Goal: Task Accomplishment & Management: Use online tool/utility

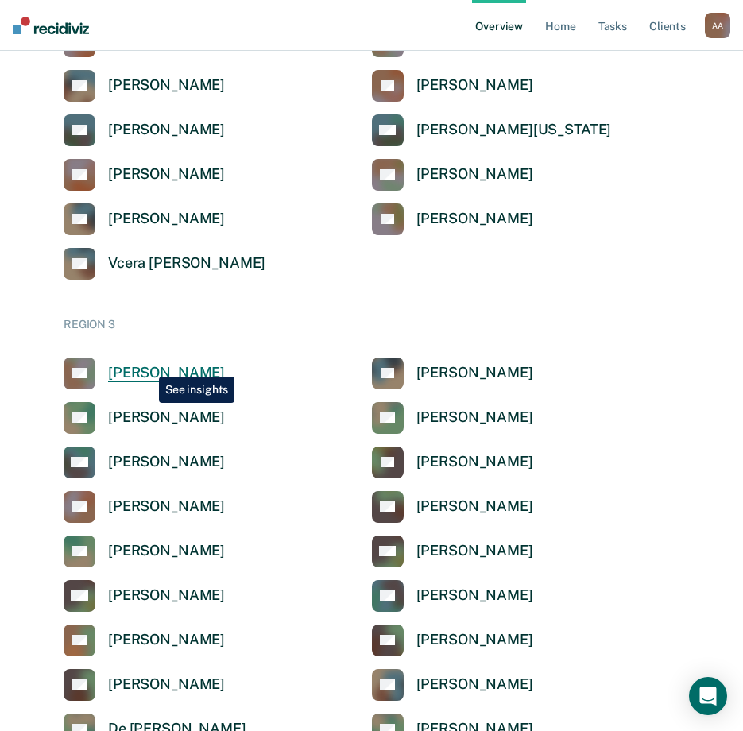
click at [147, 365] on div "[PERSON_NAME]" at bounding box center [166, 373] width 117 height 18
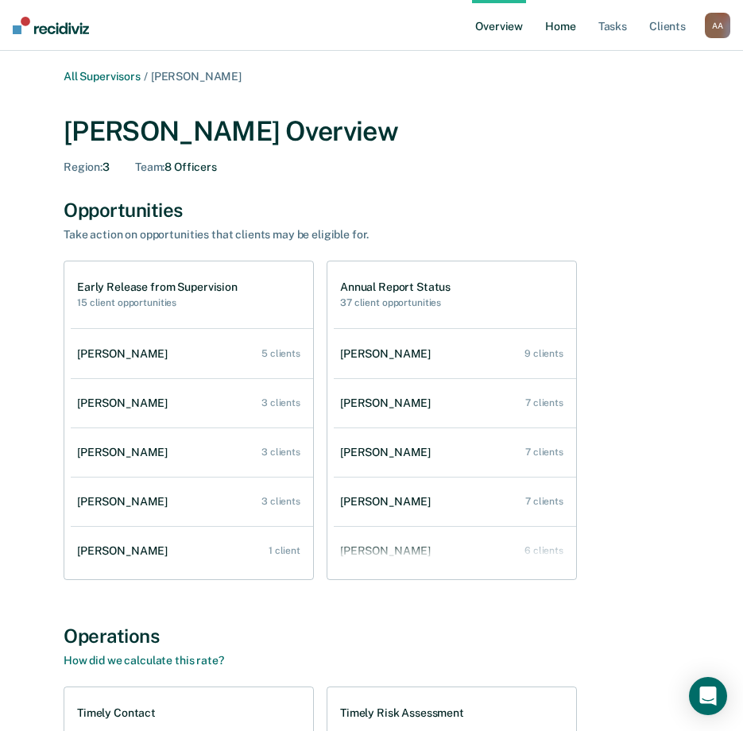
click at [561, 22] on link "Home" at bounding box center [560, 25] width 37 height 51
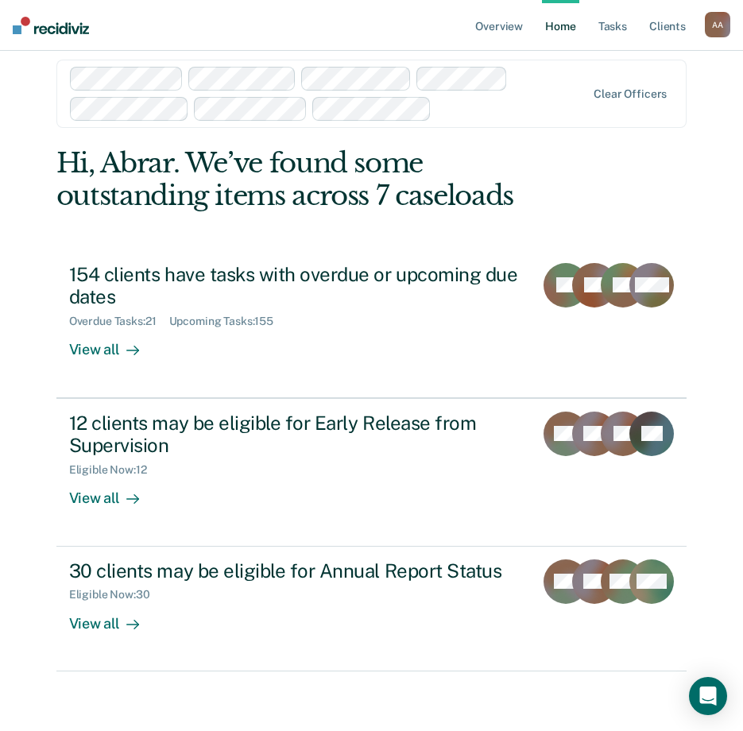
scroll to position [21, 0]
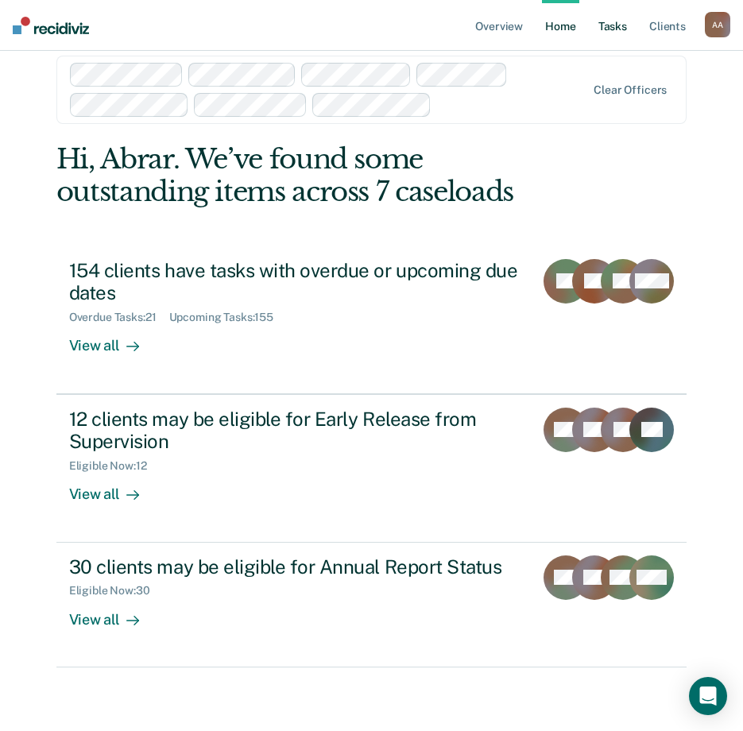
click at [623, 28] on link "Tasks" at bounding box center [612, 25] width 35 height 51
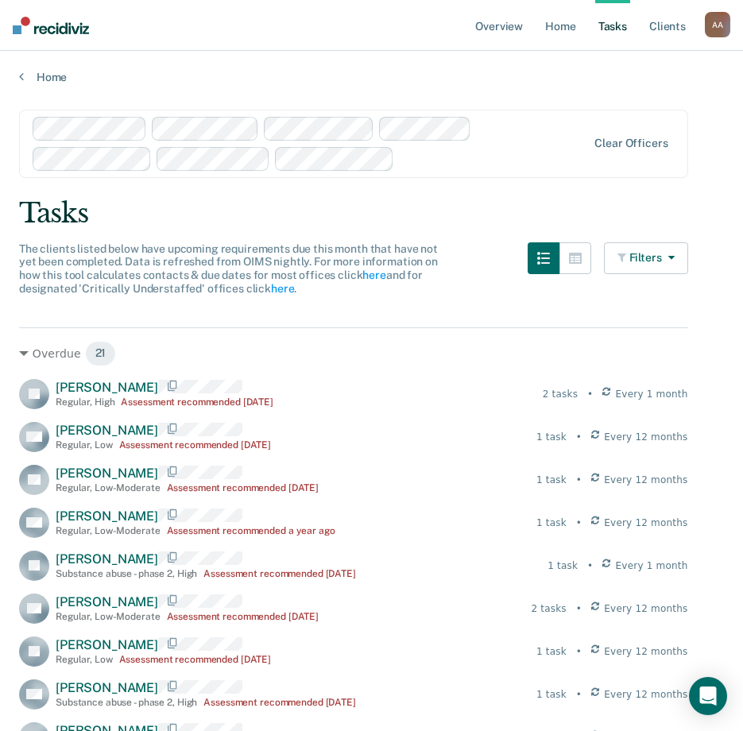
click at [660, 265] on button "Filters" at bounding box center [646, 258] width 84 height 32
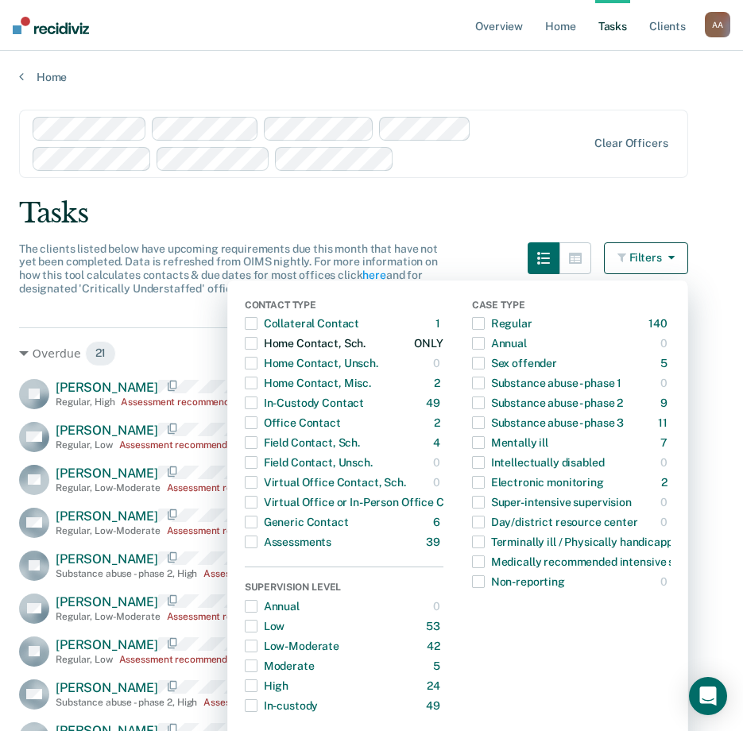
click at [257, 344] on span "button" at bounding box center [251, 343] width 13 height 13
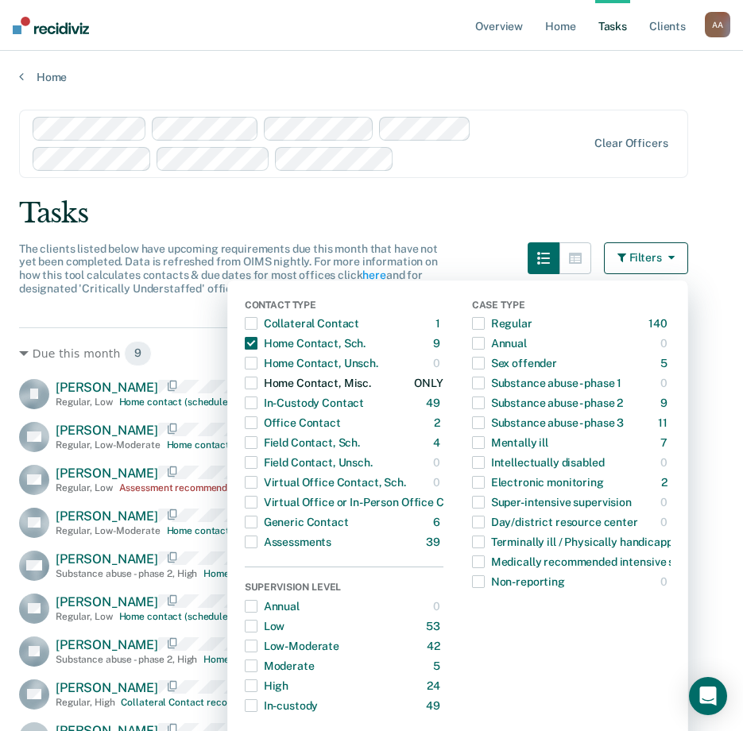
click at [258, 385] on span "button" at bounding box center [251, 383] width 13 height 13
click at [269, 520] on div "Generic Contact" at bounding box center [297, 522] width 104 height 25
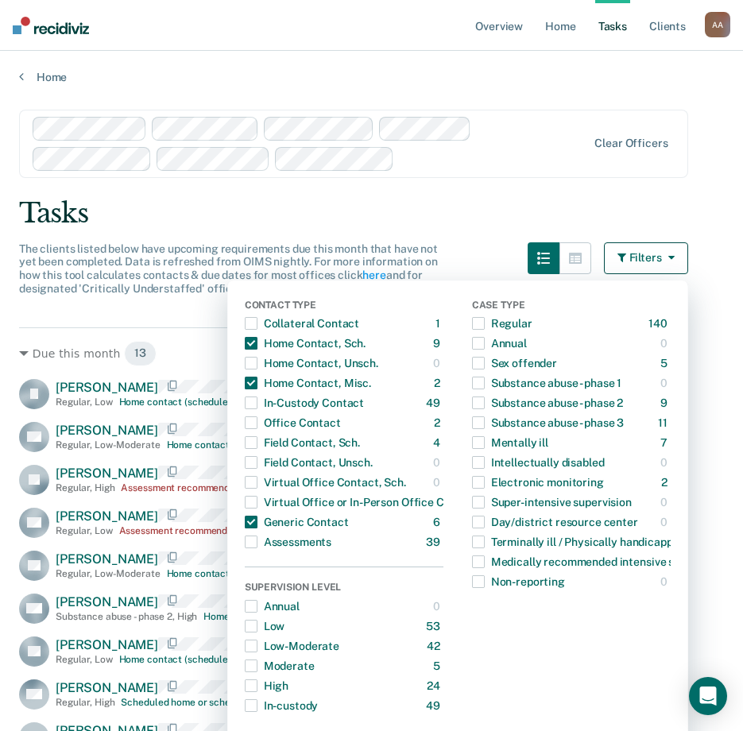
click at [657, 255] on button "Filters" at bounding box center [646, 258] width 84 height 32
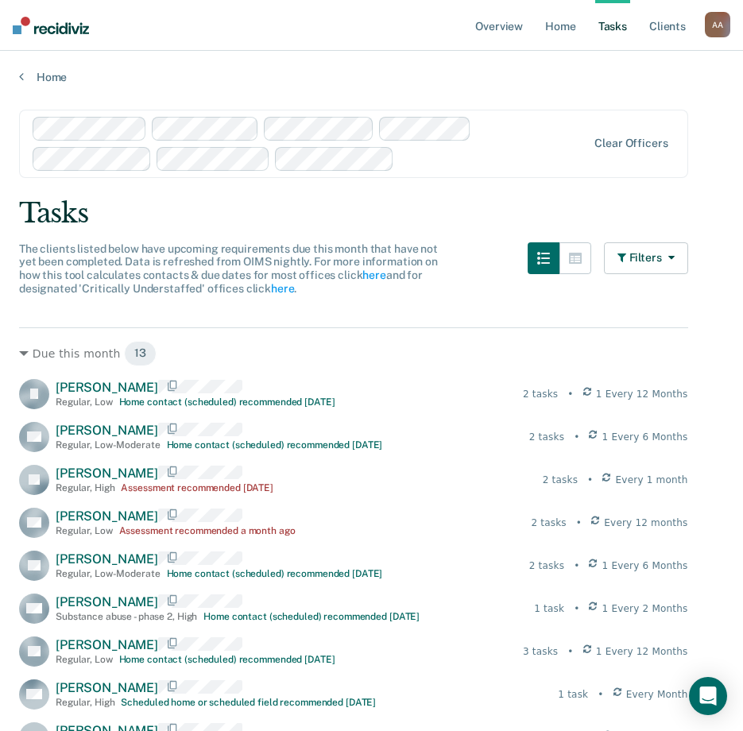
click at [487, 293] on div "The clients listed below have upcoming requirements due this month that have no…" at bounding box center [353, 278] width 669 height 72
click at [471, 299] on div "The clients listed below have upcoming requirements due this month that have no…" at bounding box center [353, 278] width 669 height 72
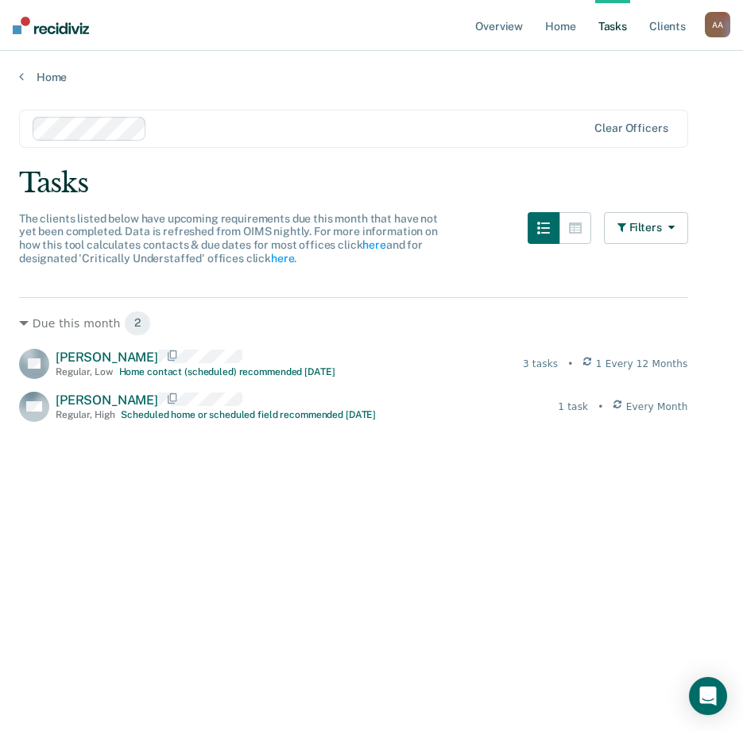
click at [288, 554] on div "Due this month 2 EL Eric Lundy-Servance Regular , Low Home contact (scheduled) …" at bounding box center [353, 573] width 669 height 553
click at [181, 550] on div "Due this month 2 EL Eric Lundy-Servance Regular , Low Home contact (scheduled) …" at bounding box center [353, 573] width 669 height 553
click at [397, 527] on div "Due this month 2 EL Eric Lundy-Servance Regular , Low Home contact (scheduled) …" at bounding box center [353, 573] width 669 height 553
click at [525, 525] on div "Due this month 2 EL Eric Lundy-Servance Regular , Low Home contact (scheduled) …" at bounding box center [353, 573] width 669 height 553
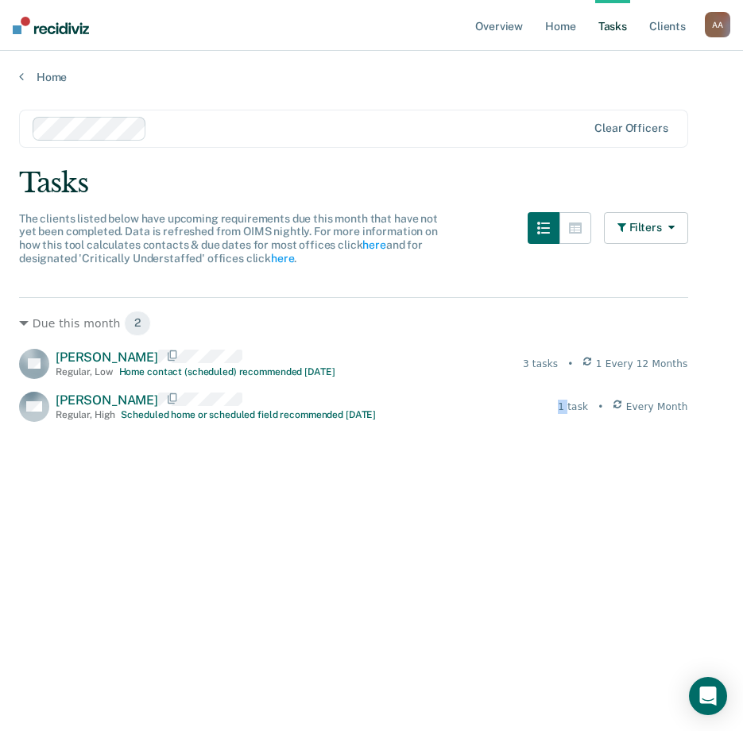
click at [525, 525] on div "Due this month 2 EL Eric Lundy-Servance Regular , Low Home contact (scheduled) …" at bounding box center [353, 573] width 669 height 553
drag, startPoint x: 525, startPoint y: 525, endPoint x: 386, endPoint y: 529, distance: 139.2
click at [386, 529] on div "Due this month 2 EL Eric Lundy-Servance Regular , Low Home contact (scheduled) …" at bounding box center [353, 573] width 669 height 553
click at [421, 532] on div "Due this month 2 EL Eric Lundy-Servance Regular , Low Home contact (scheduled) …" at bounding box center [353, 573] width 669 height 553
click at [464, 77] on link "Home" at bounding box center [371, 77] width 705 height 14
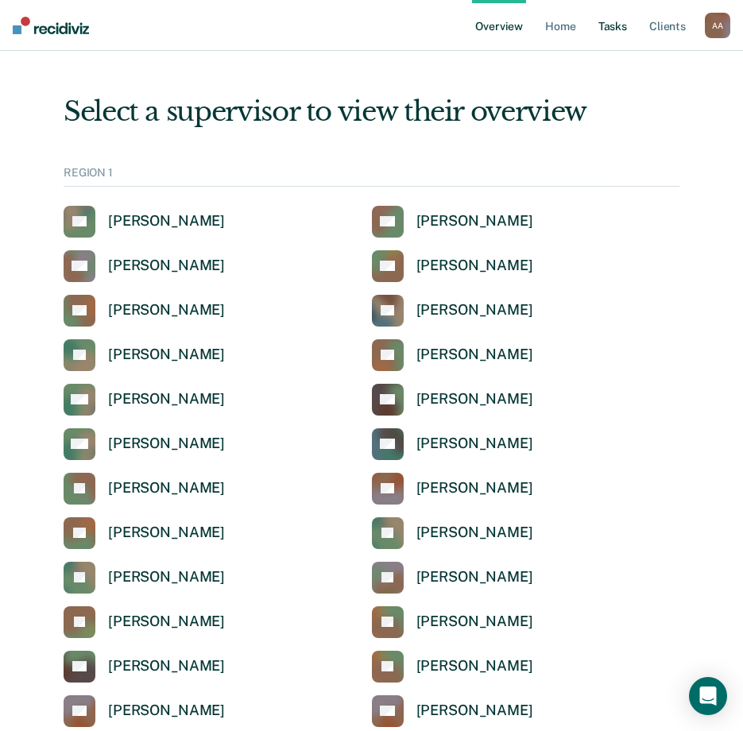
click at [614, 29] on link "Tasks" at bounding box center [612, 25] width 35 height 51
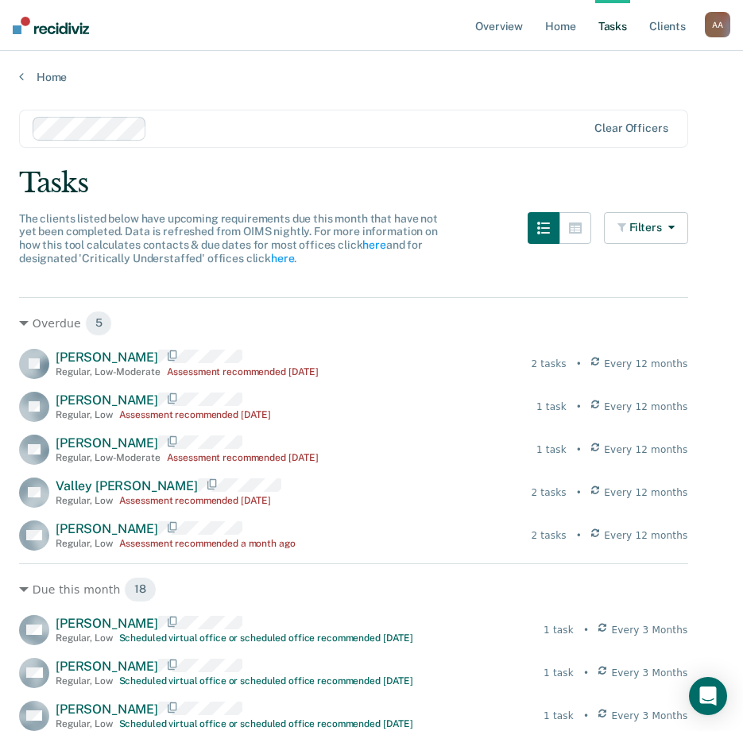
click at [549, 176] on div "Tasks" at bounding box center [371, 183] width 705 height 33
drag, startPoint x: 644, startPoint y: 219, endPoint x: 629, endPoint y: 224, distance: 16.1
click at [635, 223] on button "Filters" at bounding box center [646, 228] width 84 height 32
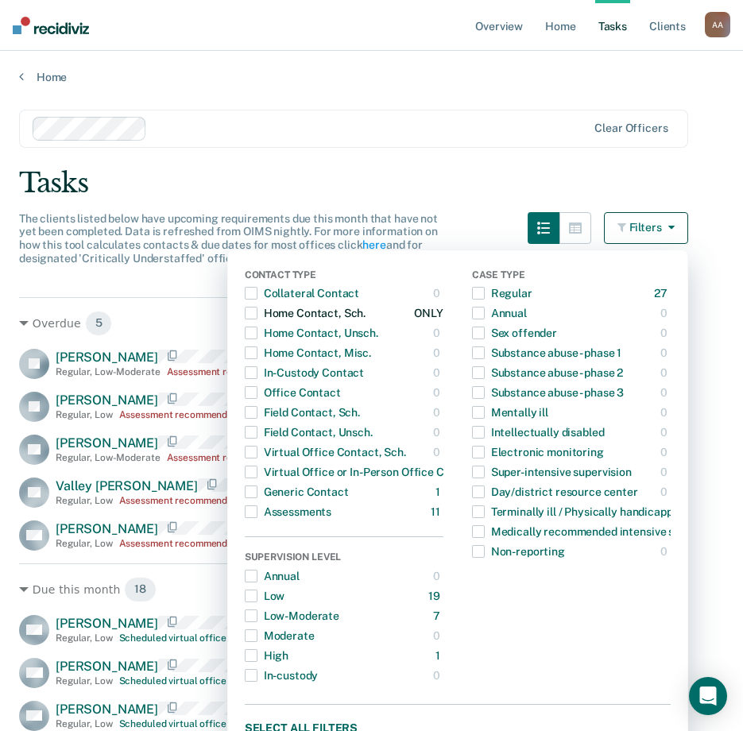
click at [258, 318] on span "button" at bounding box center [251, 313] width 13 height 13
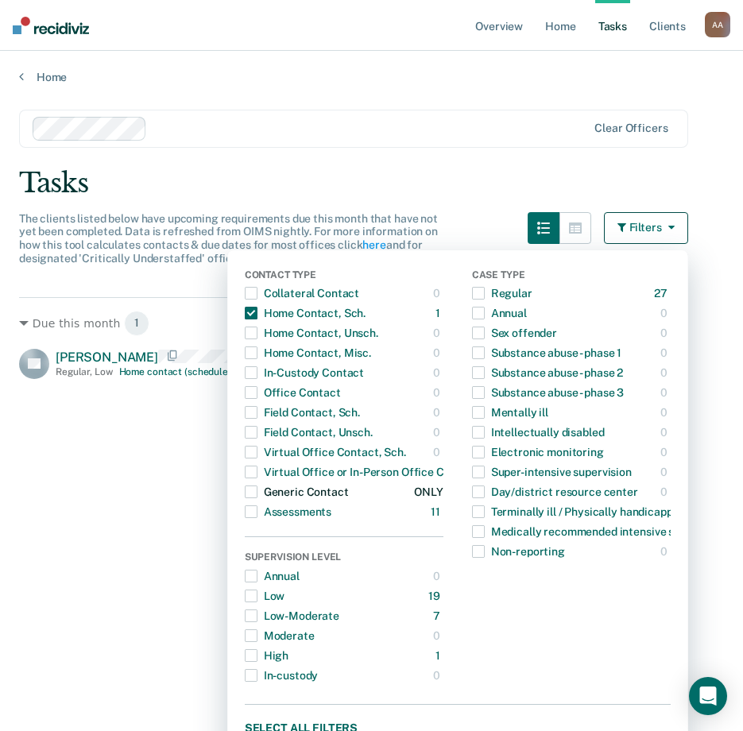
click at [258, 494] on span "button" at bounding box center [251, 492] width 13 height 13
click at [367, 192] on div "Tasks" at bounding box center [371, 183] width 705 height 33
